Goal: Task Accomplishment & Management: Complete application form

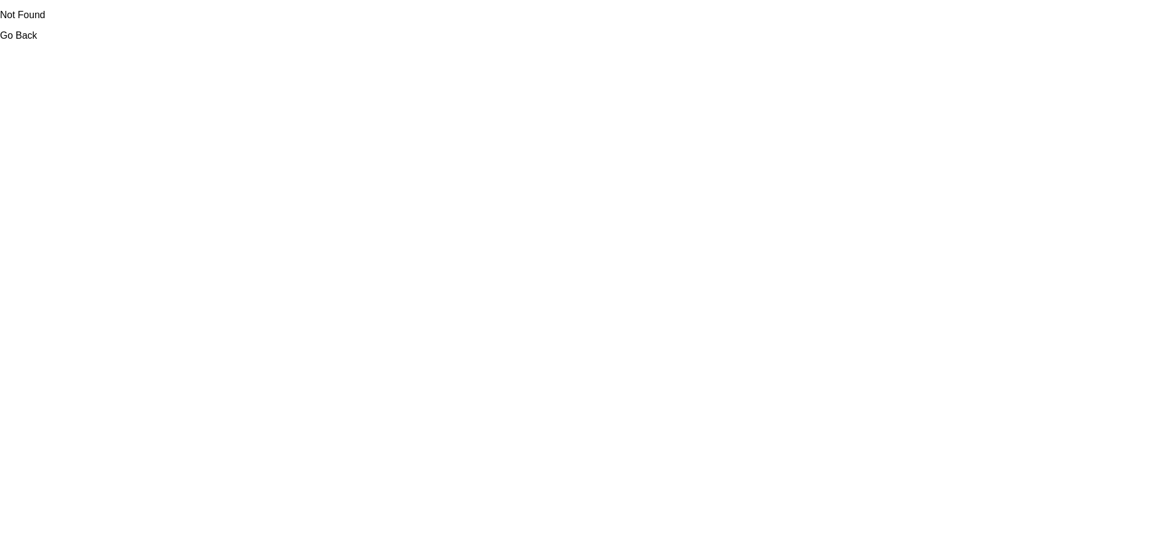
click at [17, 39] on link "Go Back" at bounding box center [18, 35] width 37 height 10
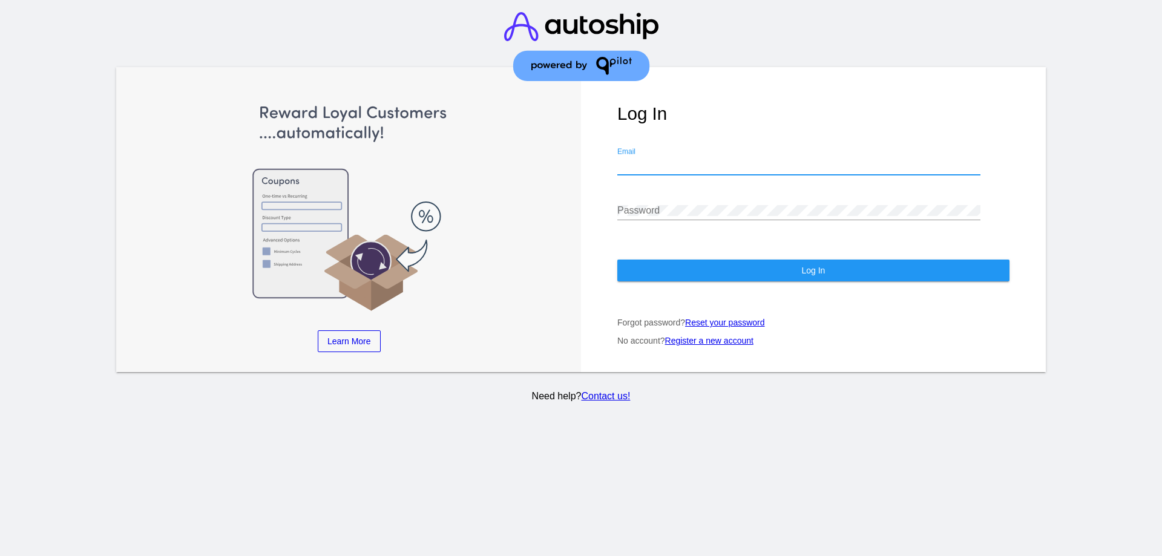
click at [682, 160] on input "Email" at bounding box center [798, 165] width 363 height 11
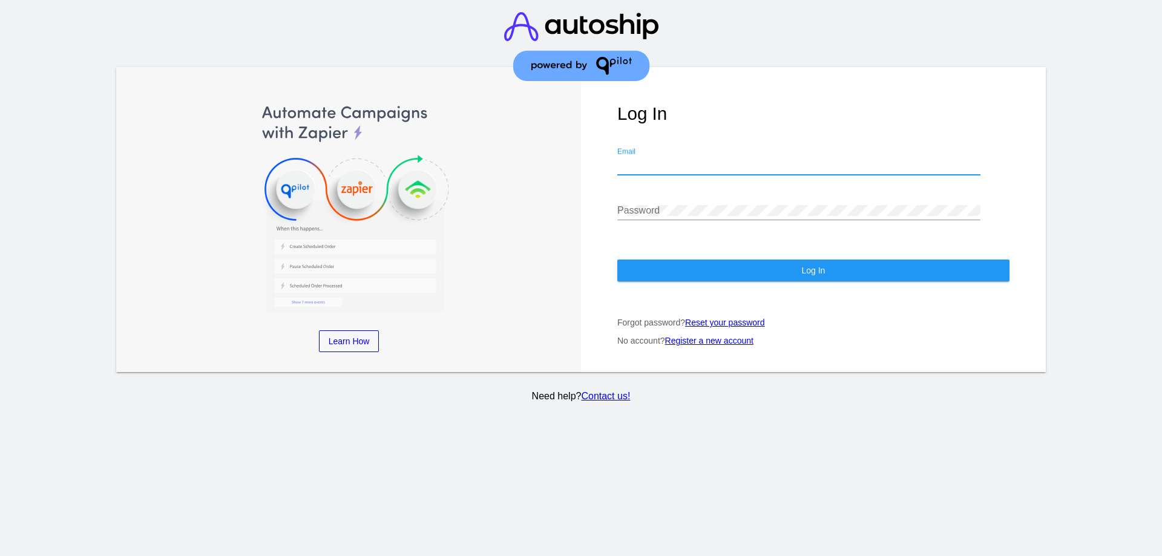
type input "[EMAIL_ADDRESS][DOMAIN_NAME]"
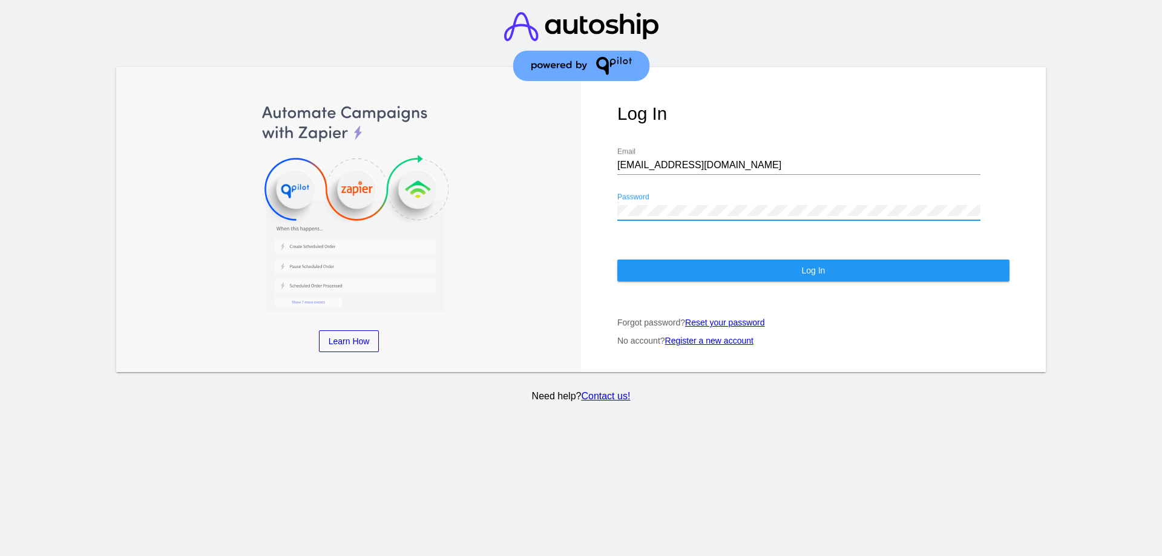
click at [705, 336] on link "Register a new account" at bounding box center [709, 341] width 88 height 10
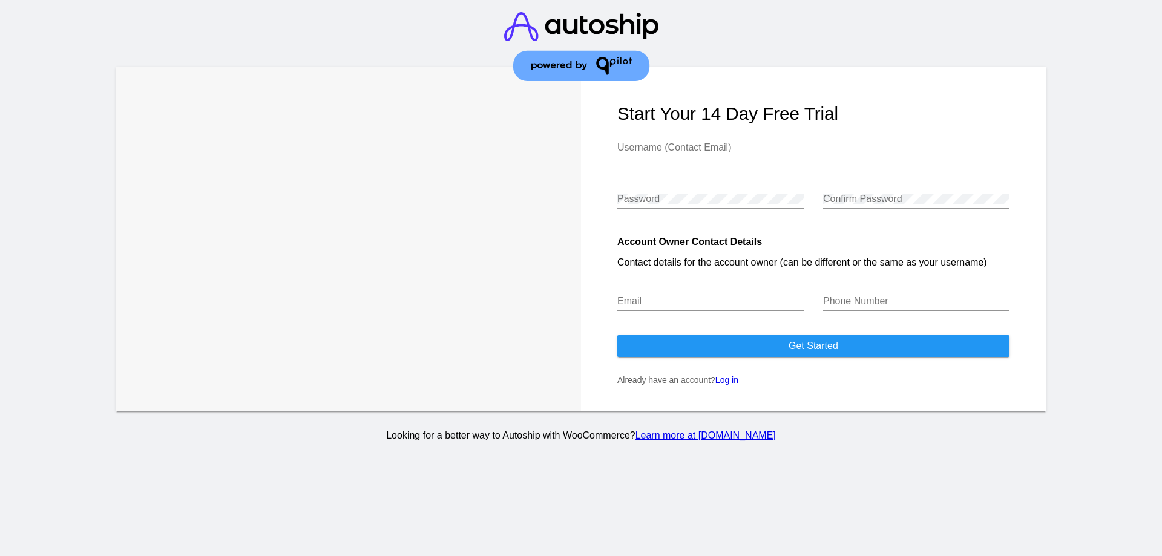
click at [630, 145] on input "Username (Contact Email)" at bounding box center [813, 147] width 392 height 11
type input "[EMAIL_ADDRESS][DOMAIN_NAME]"
click at [656, 323] on div "Email" at bounding box center [710, 303] width 186 height 39
click at [627, 294] on div "Email" at bounding box center [710, 297] width 186 height 27
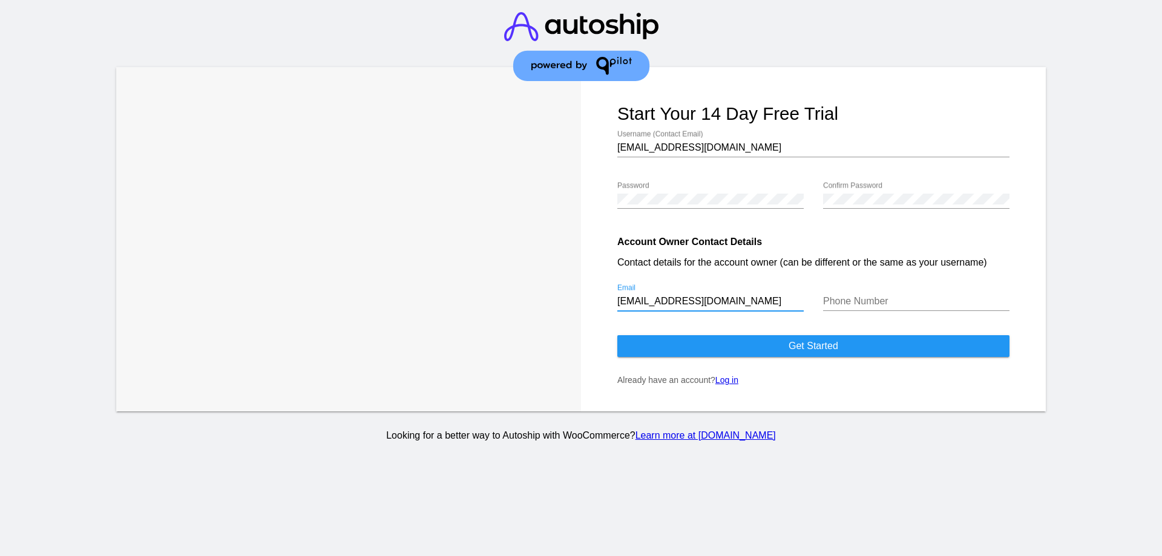
type input "[EMAIL_ADDRESS][DOMAIN_NAME]"
click at [881, 296] on div "Phone Number" at bounding box center [916, 297] width 186 height 27
type input "3076316170"
click at [835, 349] on span "Get started" at bounding box center [814, 346] width 50 height 10
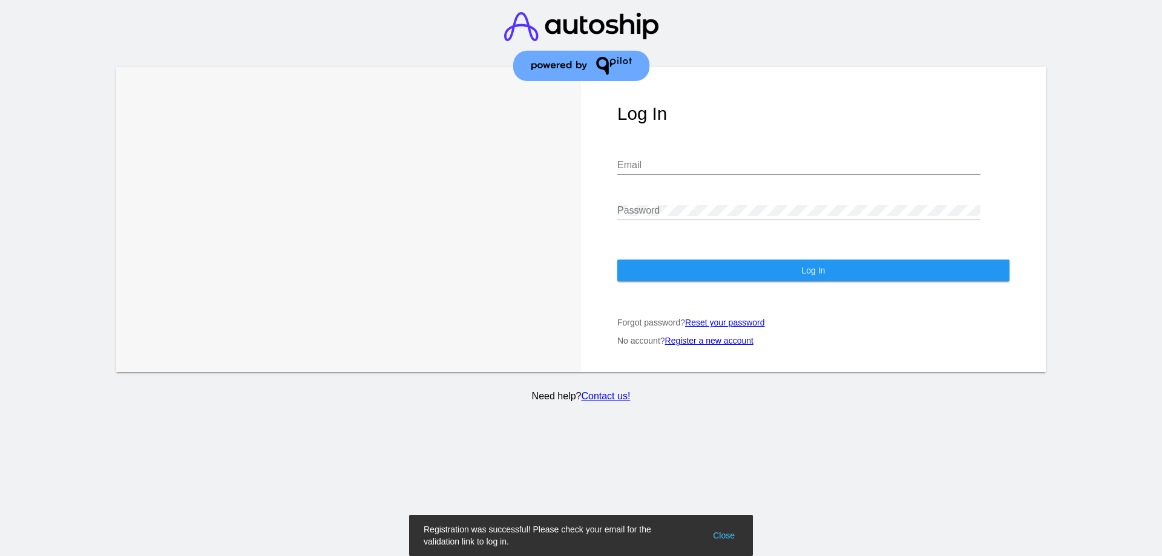
type input "[EMAIL_ADDRESS][DOMAIN_NAME]"
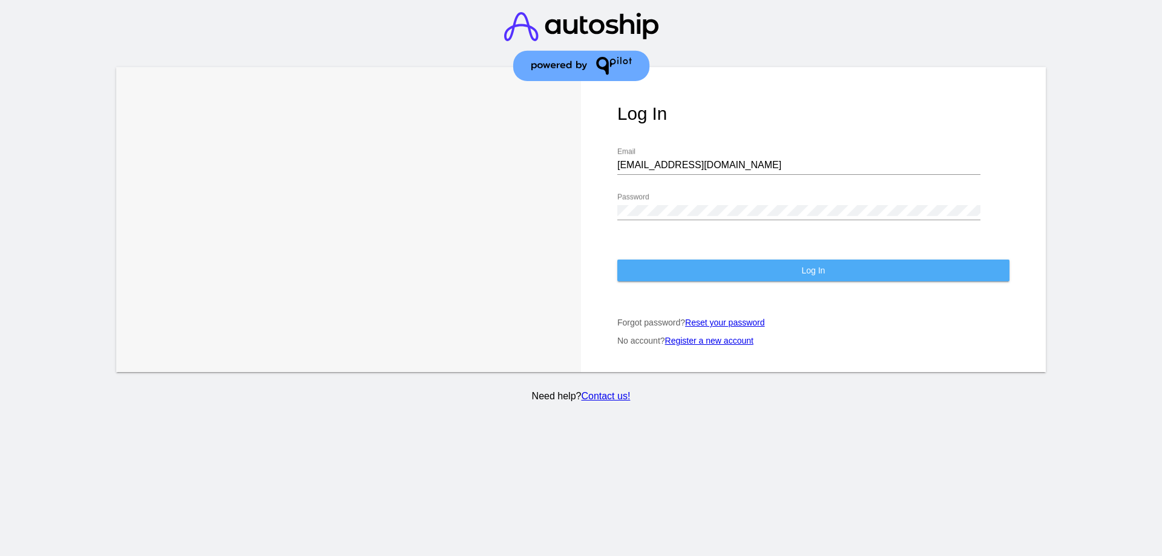
click at [789, 260] on button "Log In" at bounding box center [813, 271] width 392 height 22
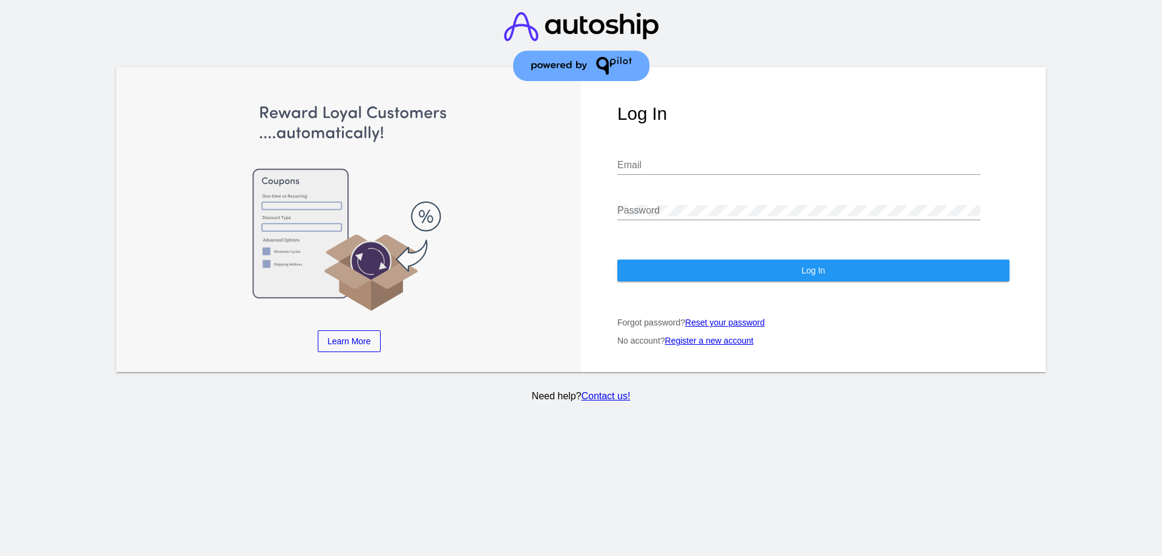
type input "[EMAIL_ADDRESS][DOMAIN_NAME]"
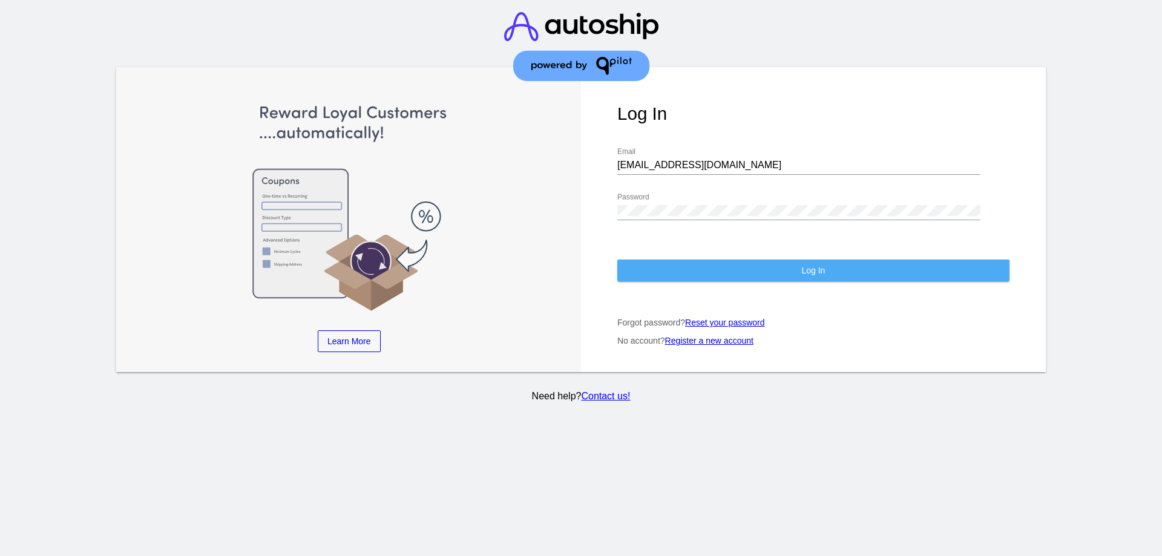
click at [833, 260] on button "Log In" at bounding box center [813, 271] width 392 height 22
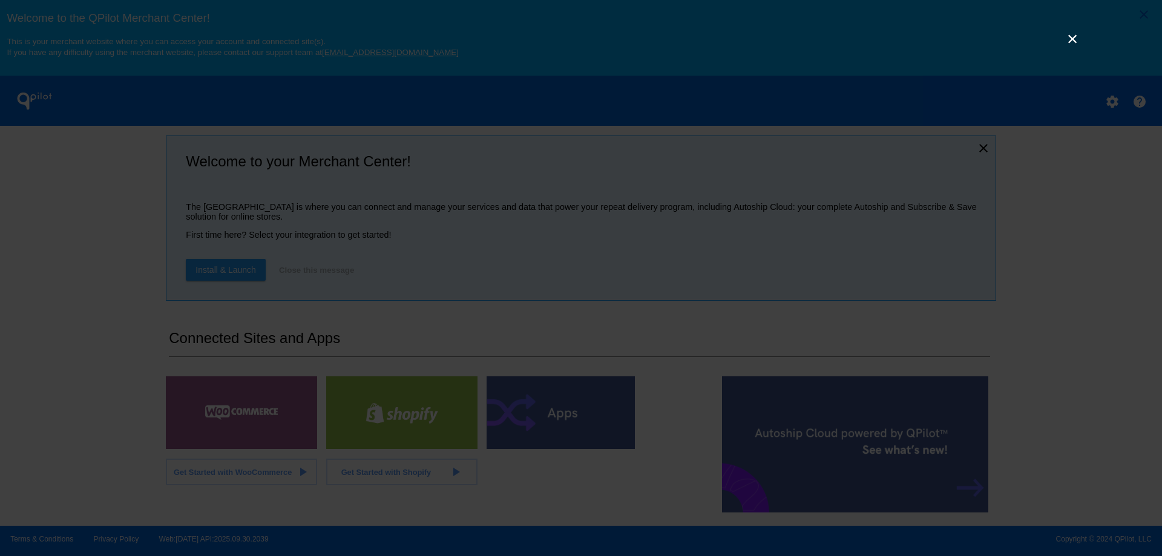
click at [1071, 40] on link "×" at bounding box center [1072, 38] width 15 height 15
